Goal: Information Seeking & Learning: Learn about a topic

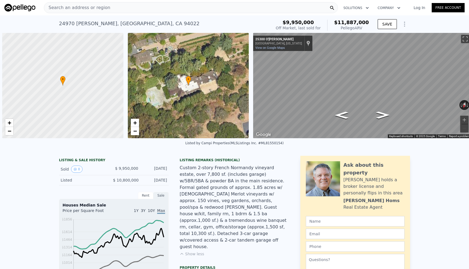
click at [156, 12] on div "Search an address or region" at bounding box center [191, 7] width 294 height 11
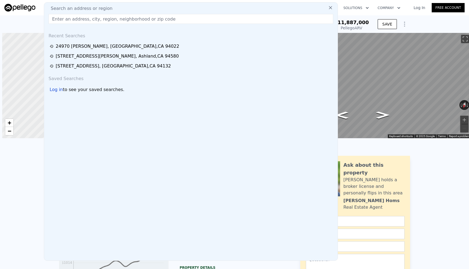
scroll to position [0, 2]
type input "v"
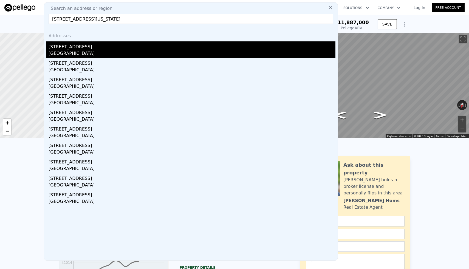
type input "[STREET_ADDRESS][US_STATE]"
click at [120, 48] on div "[STREET_ADDRESS]" at bounding box center [192, 45] width 287 height 9
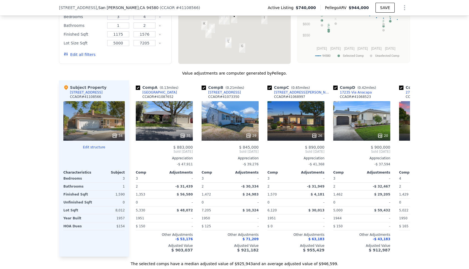
scroll to position [640, 0]
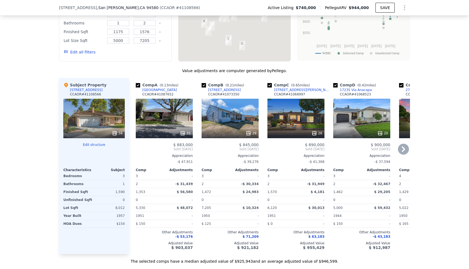
click at [234, 99] on div "29" at bounding box center [230, 119] width 57 height 40
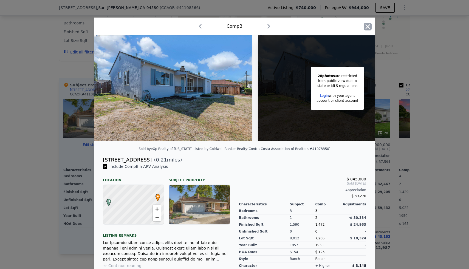
click at [367, 27] on icon "button" at bounding box center [368, 26] width 5 height 5
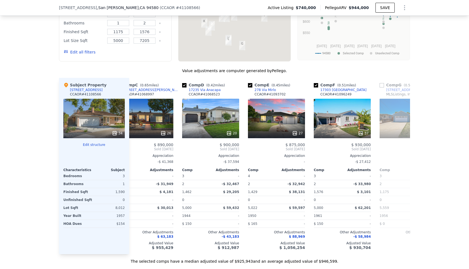
scroll to position [0, 152]
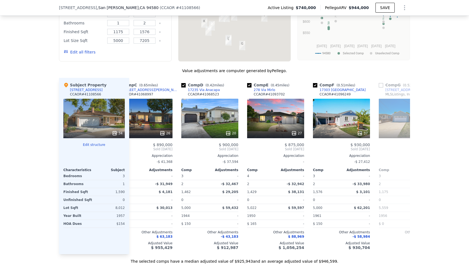
click at [4, 208] on div "We found 12 sales that match your search Listings provided by Contra Costa Asso…" at bounding box center [234, 107] width 469 height 315
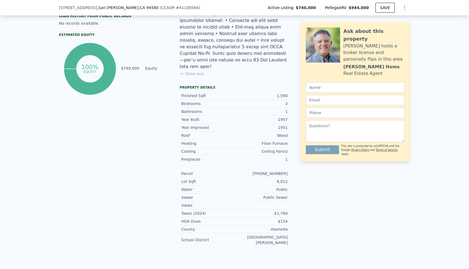
scroll to position [0, 0]
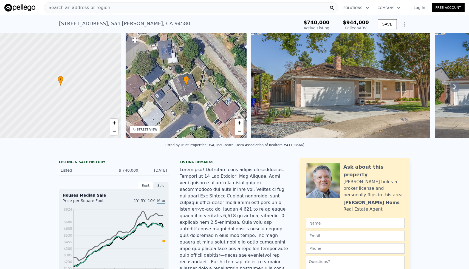
click at [147, 12] on div "Search an address or region" at bounding box center [191, 7] width 294 height 11
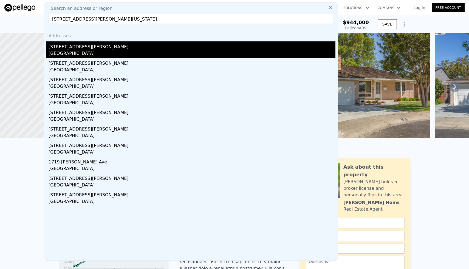
type input "[STREET_ADDRESS][PERSON_NAME][US_STATE]"
click at [130, 47] on div "[STREET_ADDRESS][PERSON_NAME]" at bounding box center [192, 45] width 287 height 9
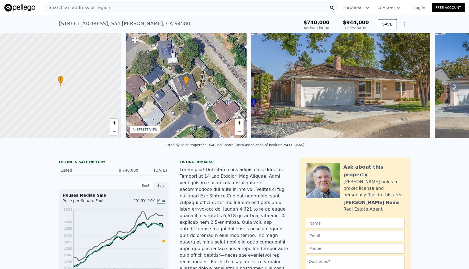
type input "0"
type input "987"
type input "1740"
type input "1498"
type input "2587"
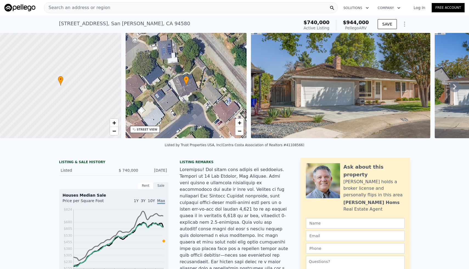
type input "$ 1,262,000"
type input "7"
type input "$ 407,731"
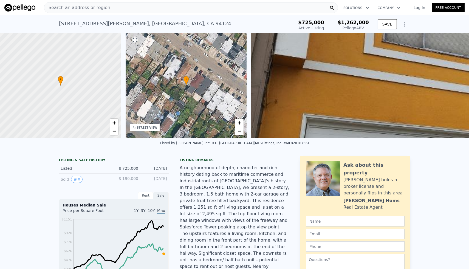
click at [104, 9] on span "Search an address or region" at bounding box center [77, 7] width 66 height 7
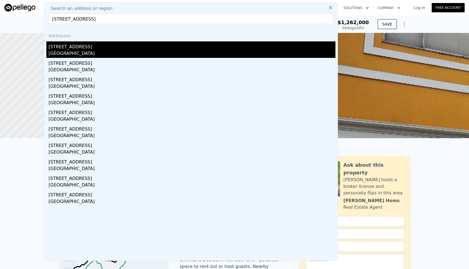
type input "[STREET_ADDRESS]"
click at [106, 54] on div "[GEOGRAPHIC_DATA]" at bounding box center [192, 54] width 287 height 8
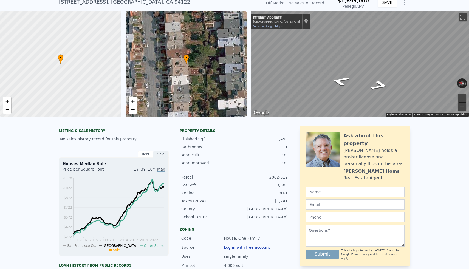
scroll to position [22, 0]
